Goal: Find specific page/section: Find specific page/section

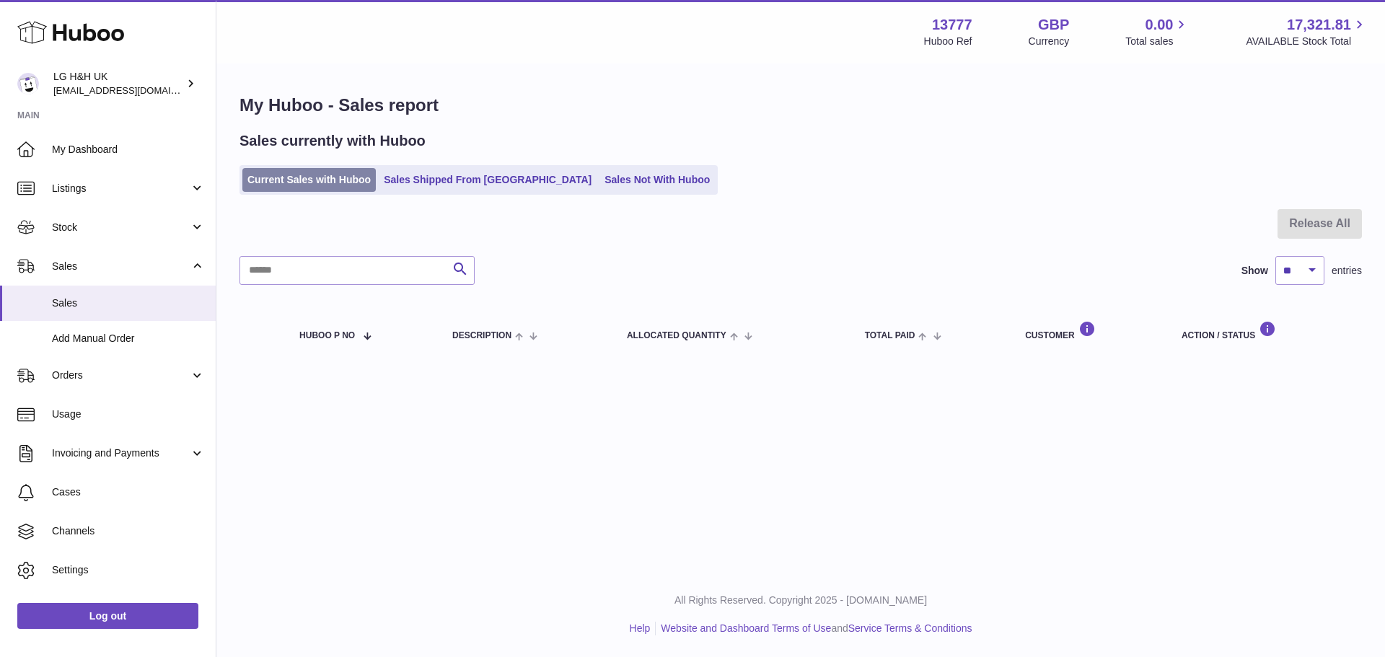
click at [292, 170] on link "Current Sales with Huboo" at bounding box center [308, 180] width 133 height 24
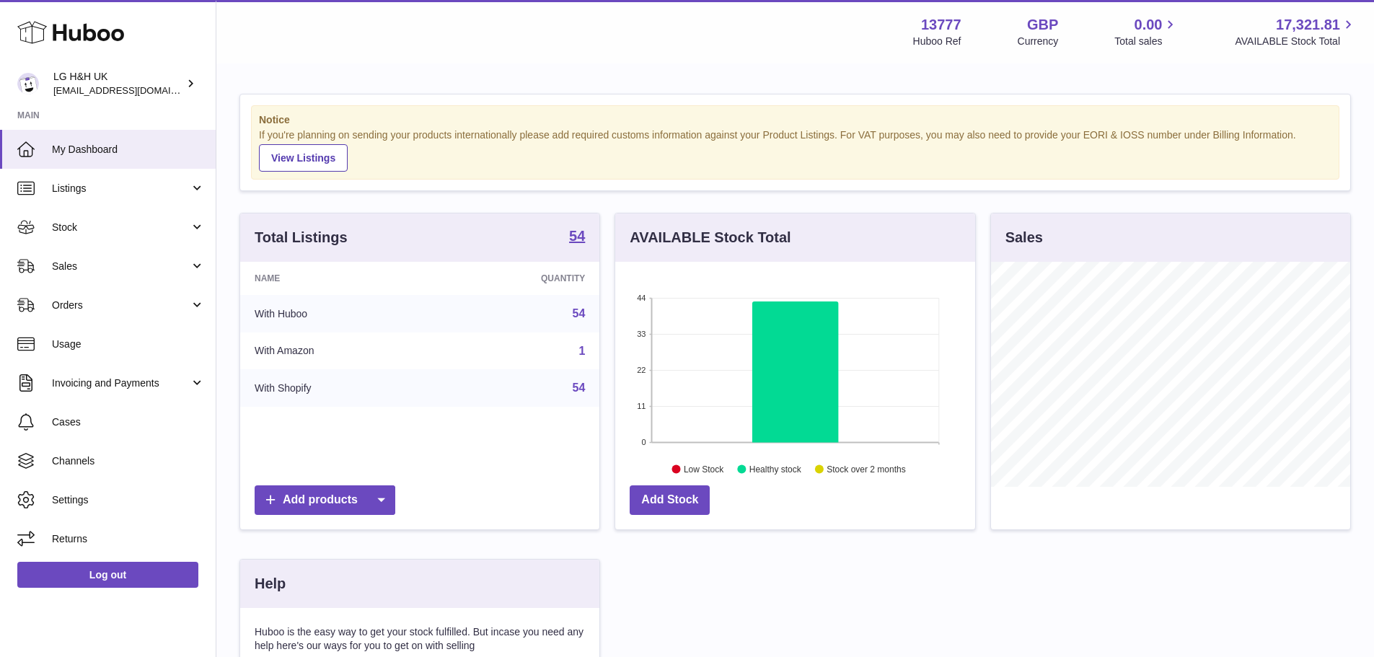
scroll to position [225, 360]
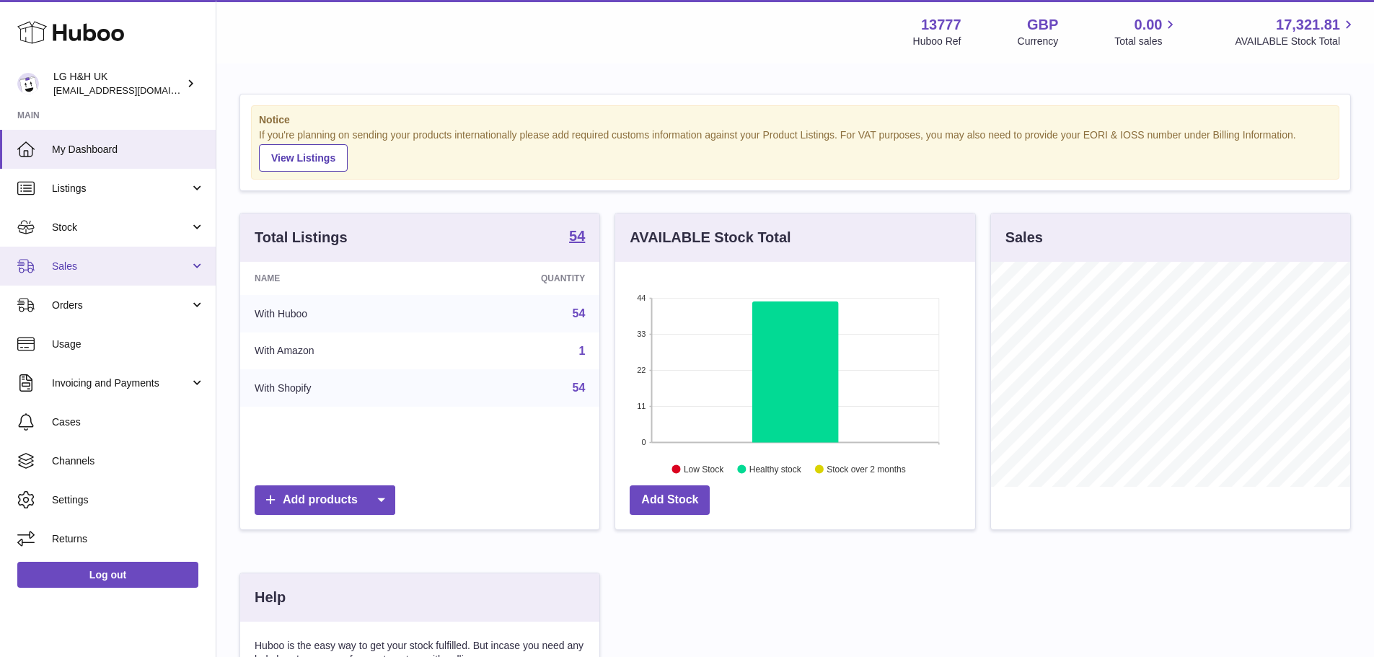
click at [108, 257] on link "Sales" at bounding box center [108, 266] width 216 height 39
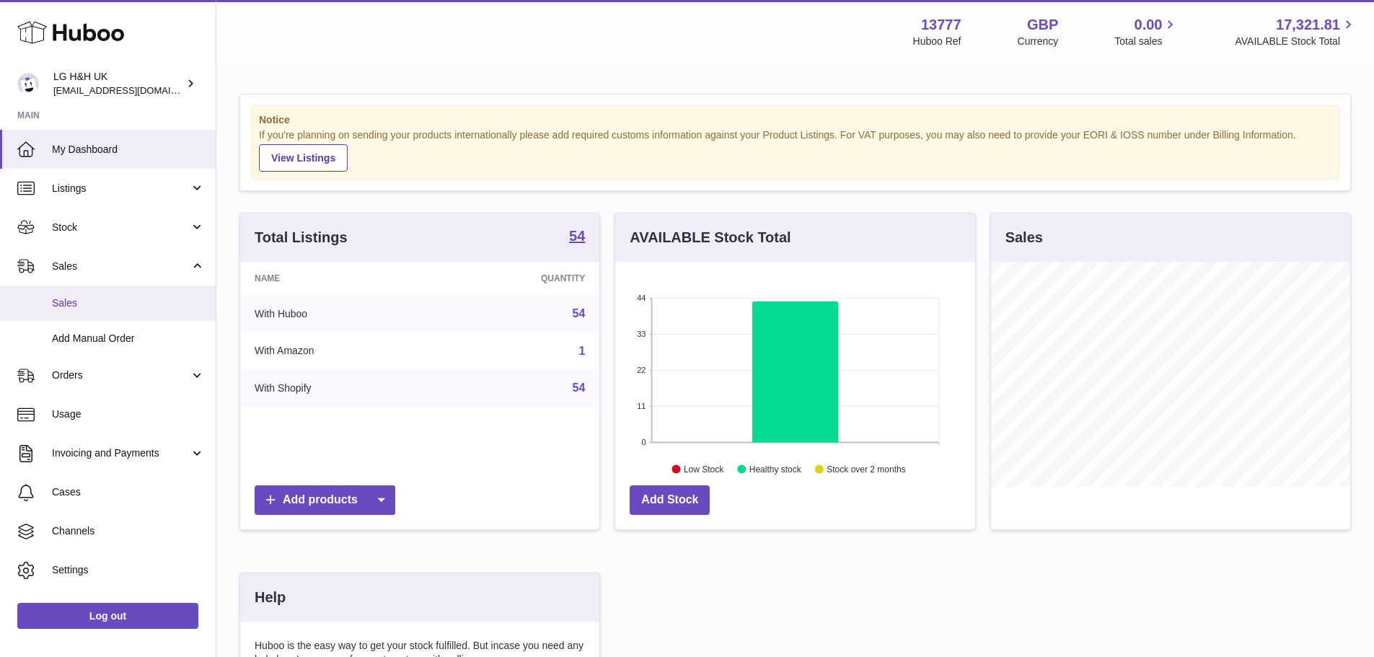
click at [74, 294] on link "Sales" at bounding box center [108, 303] width 216 height 35
